Goal: Transaction & Acquisition: Purchase product/service

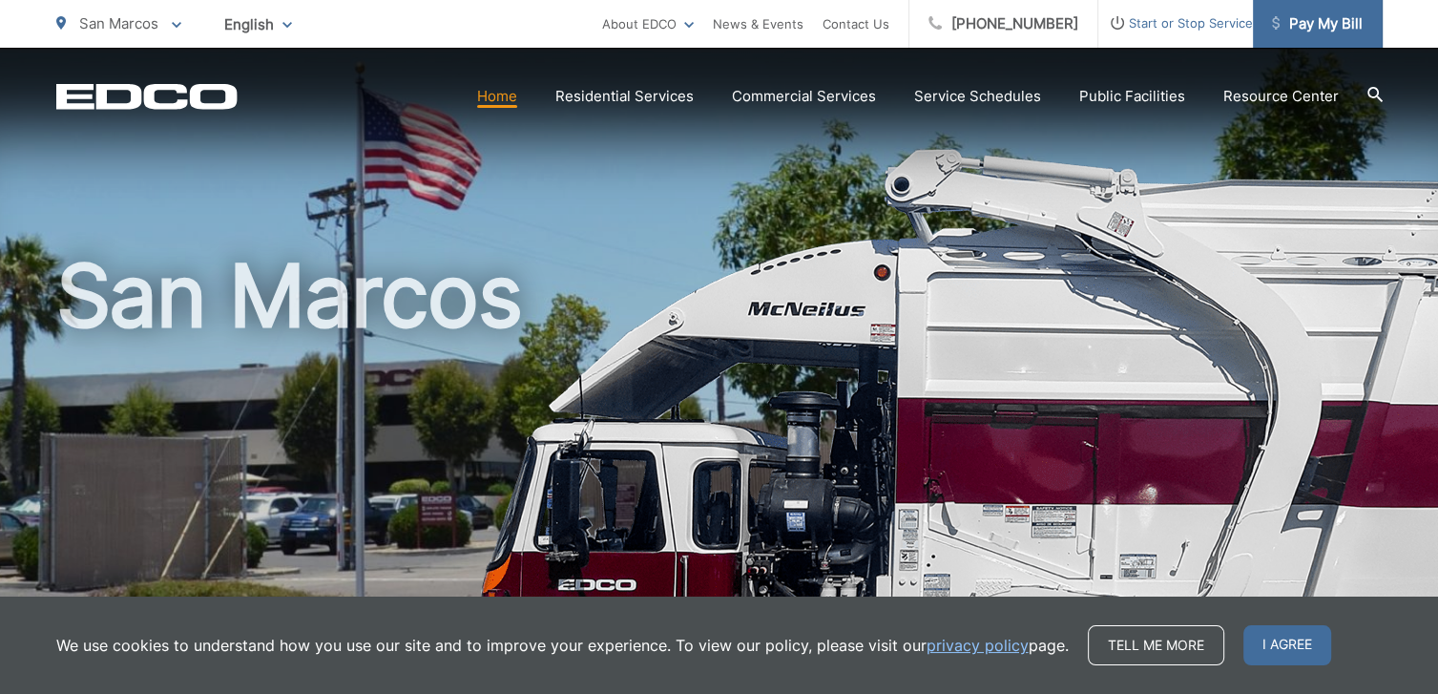
click at [1324, 26] on span "Pay My Bill" at bounding box center [1317, 23] width 91 height 23
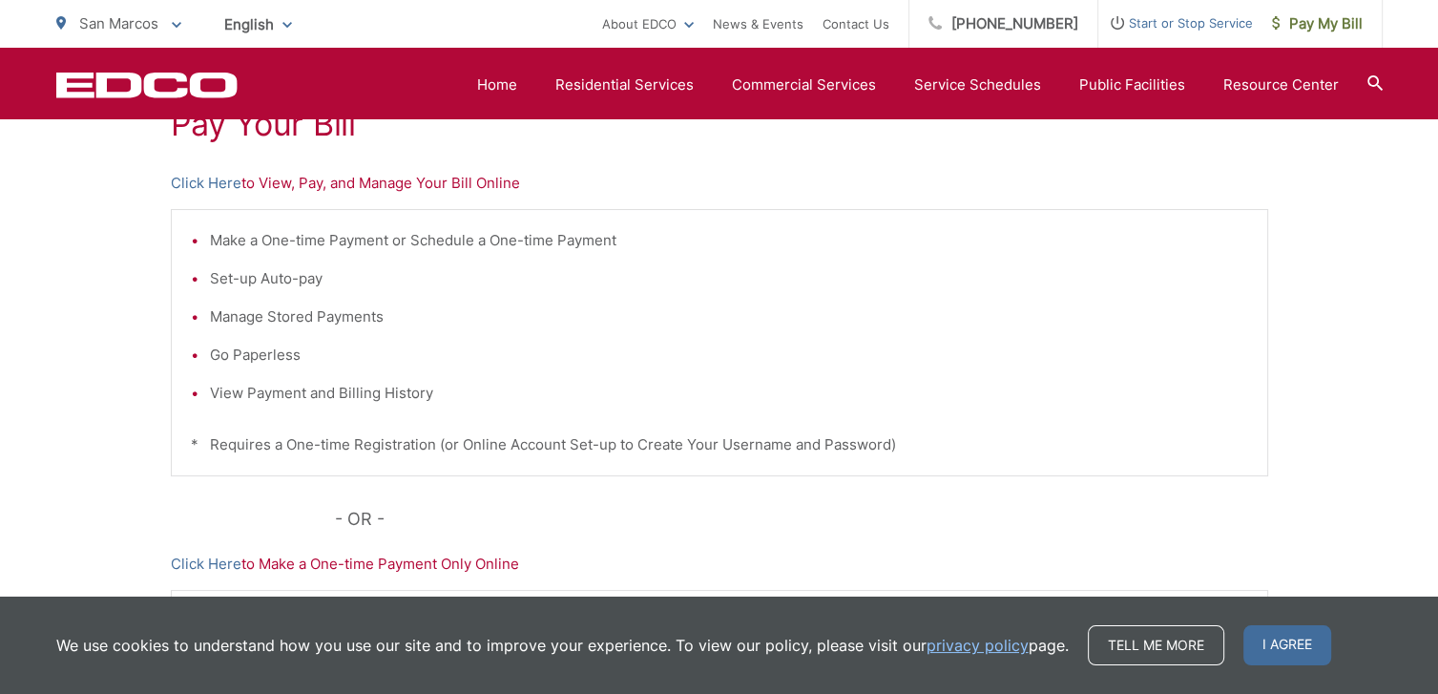
scroll to position [545, 0]
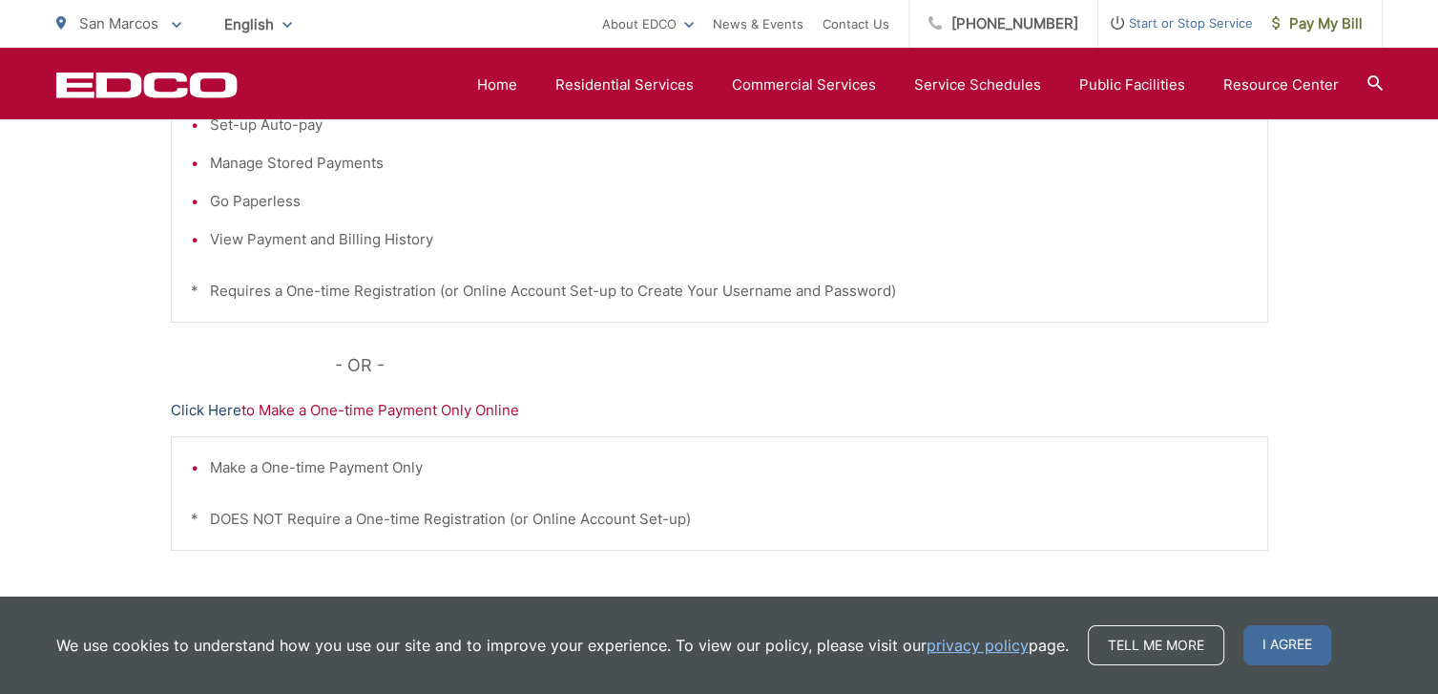
click at [190, 404] on link "Click Here" at bounding box center [206, 410] width 71 height 23
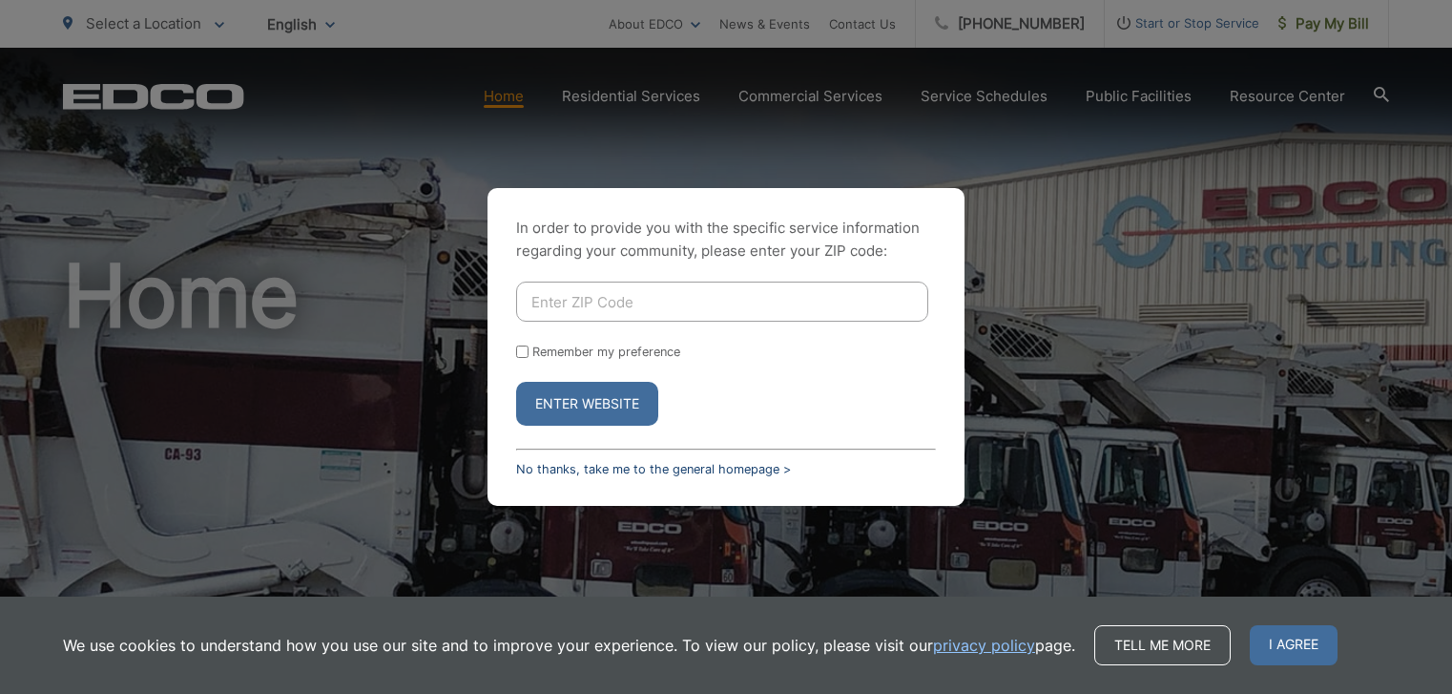
click at [546, 467] on link "No thanks, take me to the general homepage >" at bounding box center [653, 469] width 275 height 14
